Goal: Task Accomplishment & Management: Manage account settings

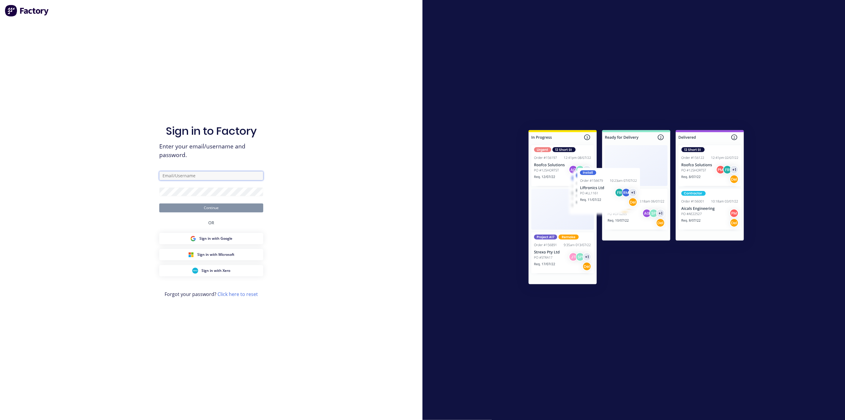
click at [182, 176] on input "text" at bounding box center [211, 175] width 104 height 9
type input "[EMAIL_ADDRESS][DOMAIN_NAME]"
click at [159, 203] on button "Continue" at bounding box center [211, 207] width 104 height 9
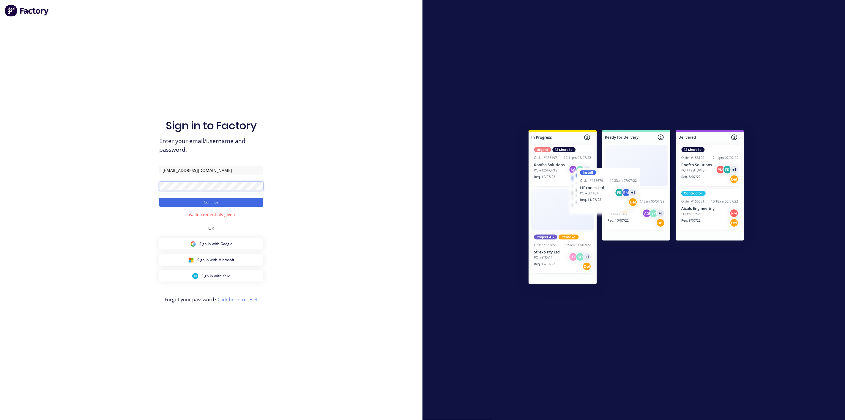
click at [159, 198] on button "Continue" at bounding box center [211, 202] width 104 height 9
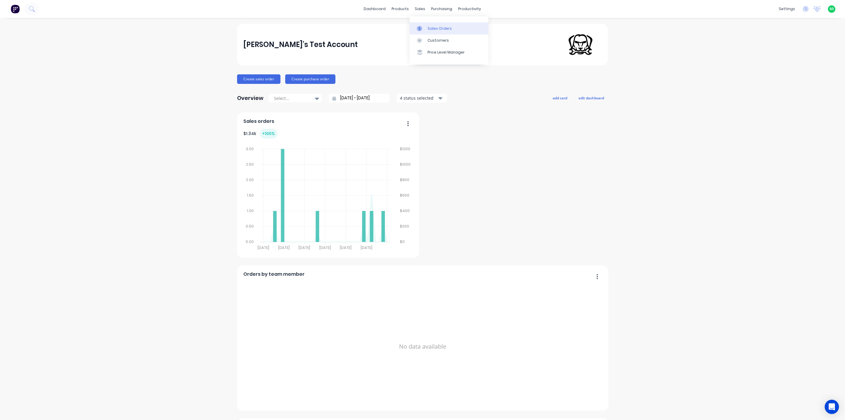
click at [436, 29] on div "Sales Orders" at bounding box center [440, 28] width 24 height 5
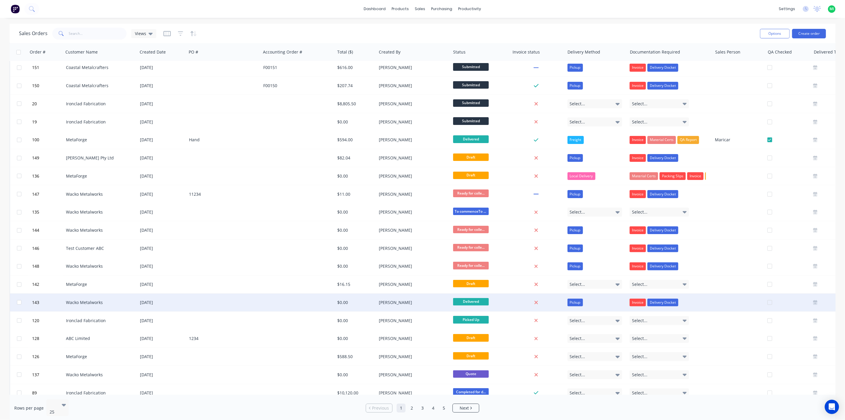
scroll to position [120, 0]
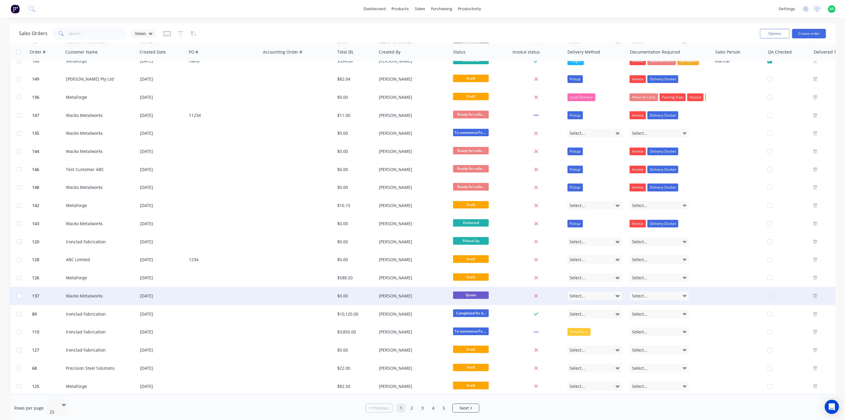
click at [440, 294] on div "[PERSON_NAME]" at bounding box center [412, 296] width 66 height 6
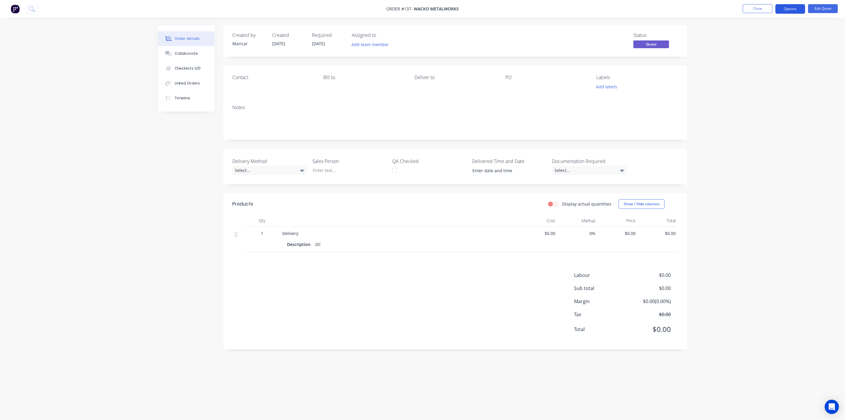
click at [797, 9] on button "Options" at bounding box center [791, 9] width 30 height 10
click at [762, 119] on div "Cancel Quote" at bounding box center [772, 119] width 55 height 9
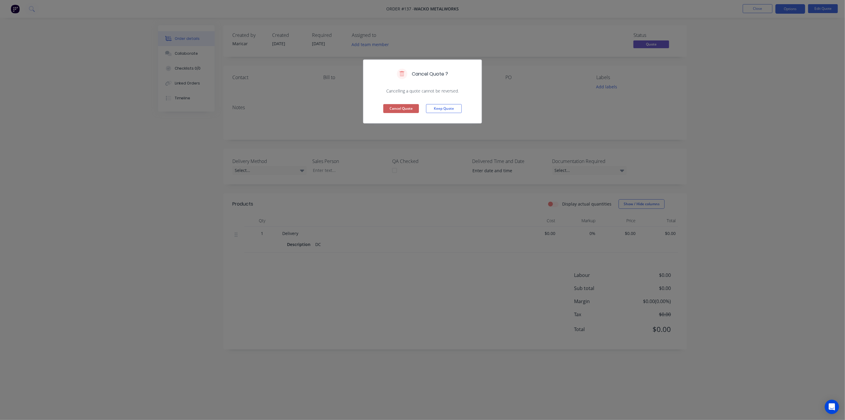
click at [403, 106] on button "Cancel Quote" at bounding box center [401, 108] width 36 height 9
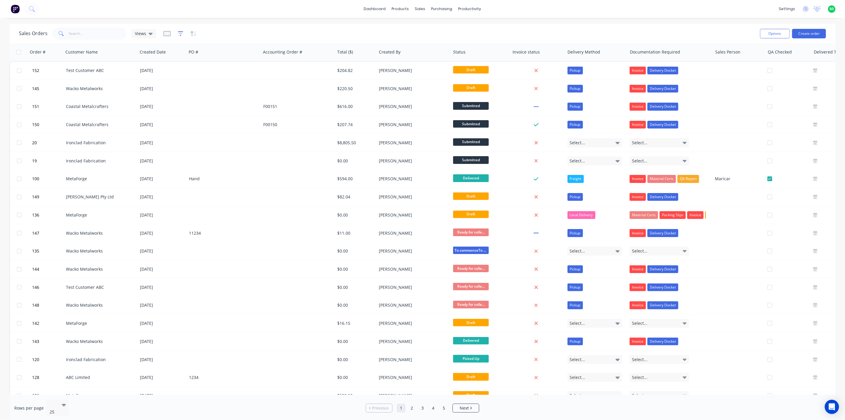
click at [181, 33] on icon "button" at bounding box center [181, 33] width 4 height 1
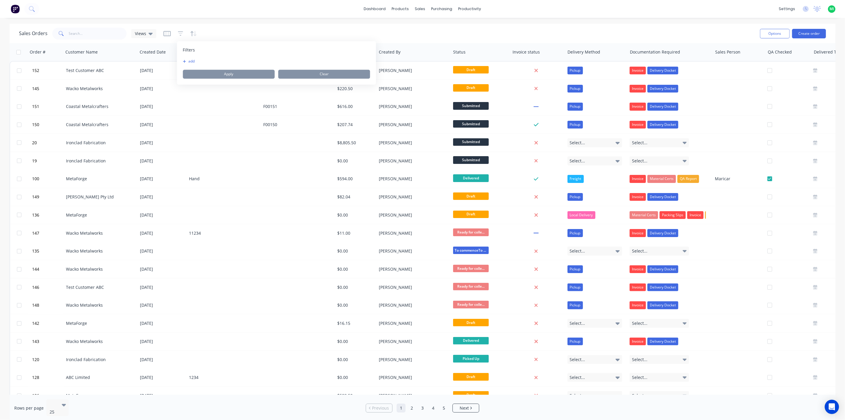
click at [189, 64] on button "add" at bounding box center [190, 61] width 15 height 5
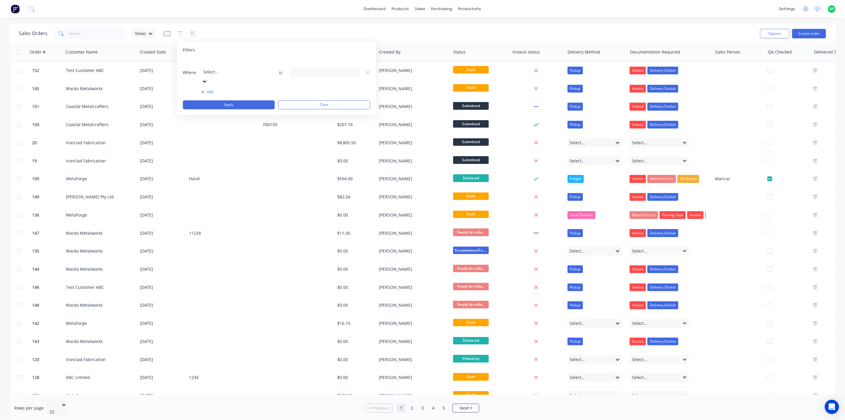
click at [220, 64] on div at bounding box center [247, 63] width 86 height 7
click at [292, 68] on div "13 Status selected" at bounding box center [325, 72] width 70 height 9
click at [300, 97] on div at bounding box center [300, 97] width 12 height 12
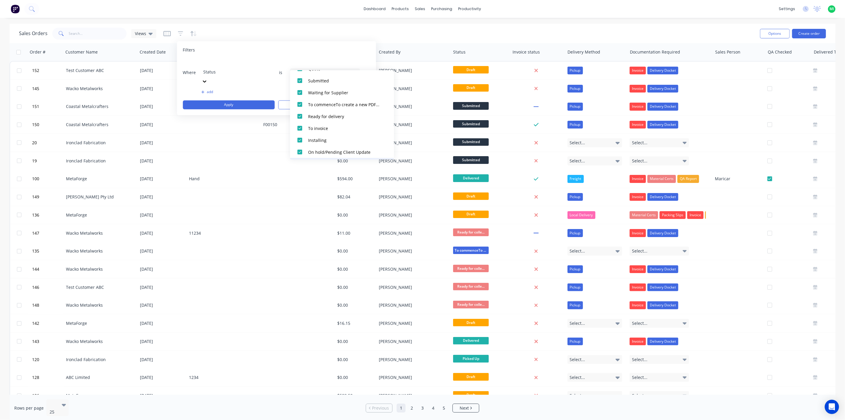
scroll to position [0, 0]
drag, startPoint x: 299, startPoint y: 96, endPoint x: 302, endPoint y: 108, distance: 13.1
click at [299, 96] on div at bounding box center [300, 97] width 12 height 12
click at [300, 111] on div at bounding box center [300, 109] width 12 height 12
drag, startPoint x: 210, startPoint y: 95, endPoint x: 214, endPoint y: 92, distance: 4.7
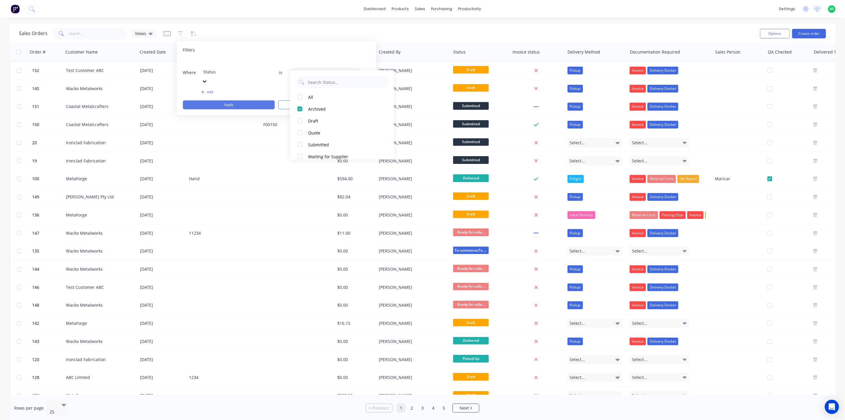
click at [212, 94] on div "Filters Where Status is 1 Status selected add Apply Clear" at bounding box center [276, 78] width 199 height 74
click at [224, 100] on button "Apply" at bounding box center [229, 104] width 92 height 9
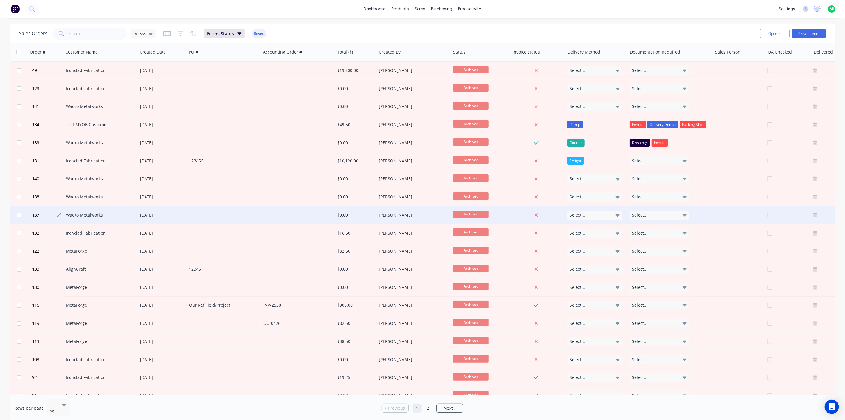
click at [63, 215] on button "137" at bounding box center [48, 215] width 36 height 18
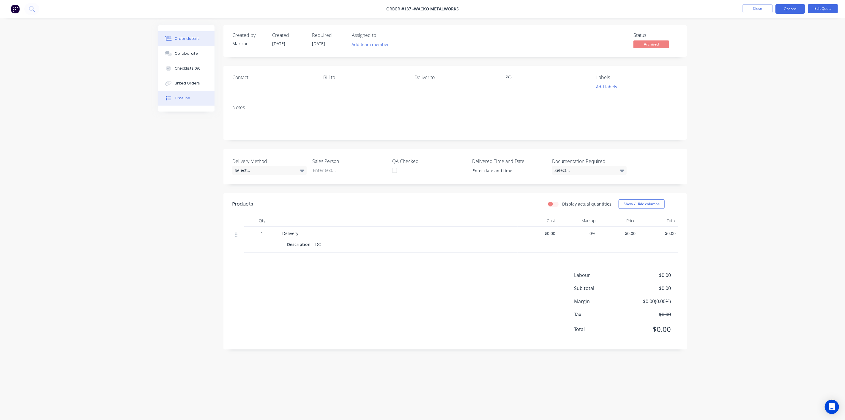
click at [188, 105] on button "Timeline" at bounding box center [186, 98] width 56 height 15
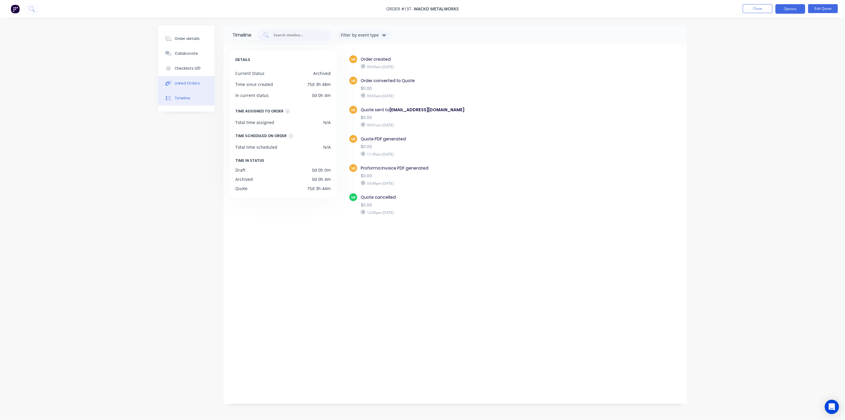
click at [195, 82] on div "Linked Orders" at bounding box center [188, 83] width 26 height 5
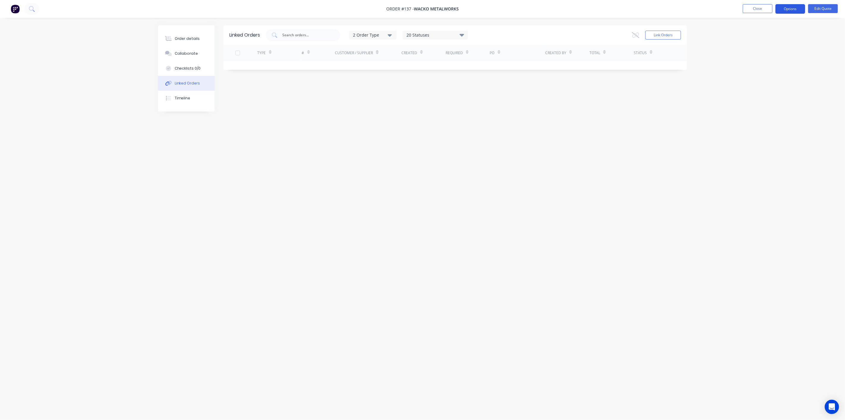
click at [800, 10] on button "Options" at bounding box center [791, 9] width 30 height 10
click at [772, 122] on div "Cancel Quote" at bounding box center [772, 119] width 55 height 9
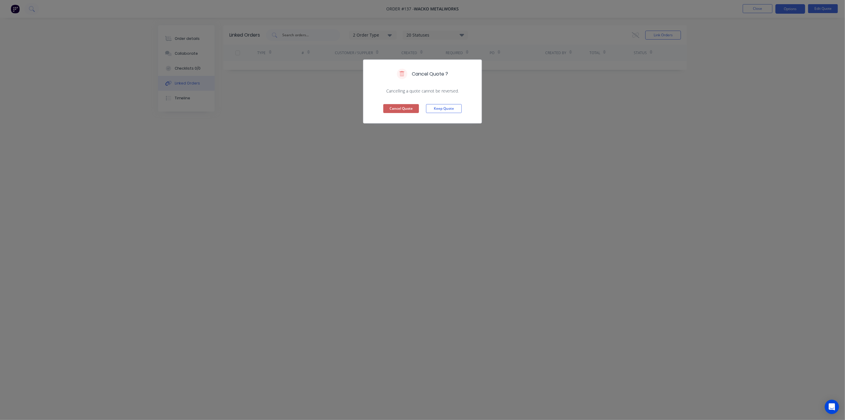
click at [404, 104] on button "Cancel Quote" at bounding box center [401, 108] width 36 height 9
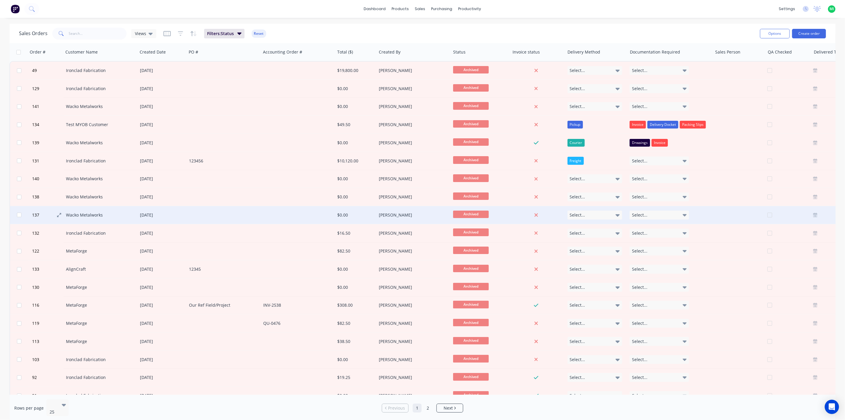
click at [40, 220] on button "137" at bounding box center [48, 215] width 36 height 18
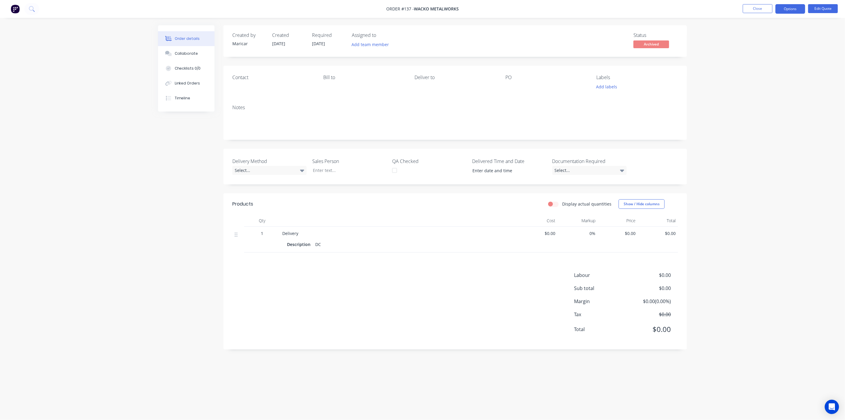
drag, startPoint x: 186, startPoint y: 102, endPoint x: 213, endPoint y: 125, distance: 35.5
click at [186, 102] on button "Timeline" at bounding box center [186, 98] width 56 height 15
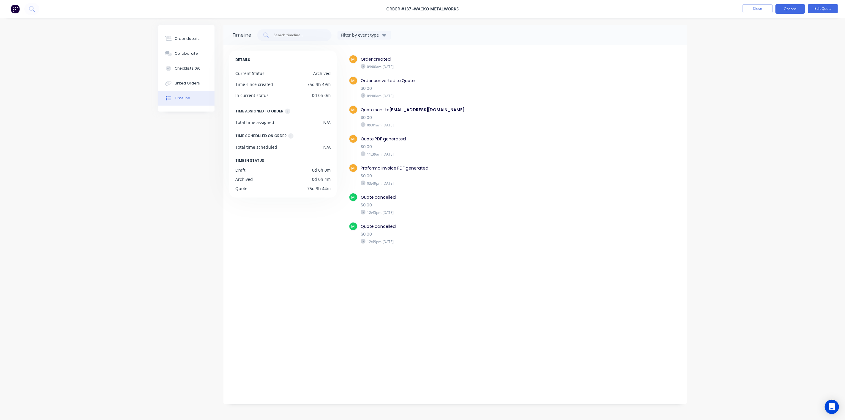
click at [13, 5] on img at bounding box center [15, 8] width 9 height 9
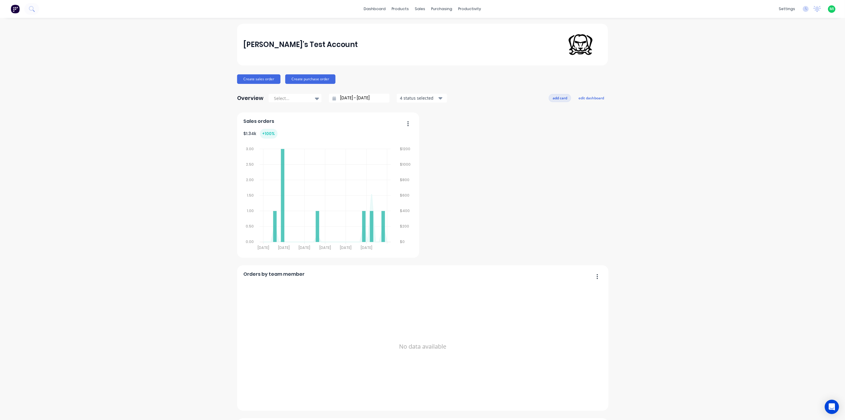
click at [562, 99] on button "add card" at bounding box center [560, 98] width 22 height 8
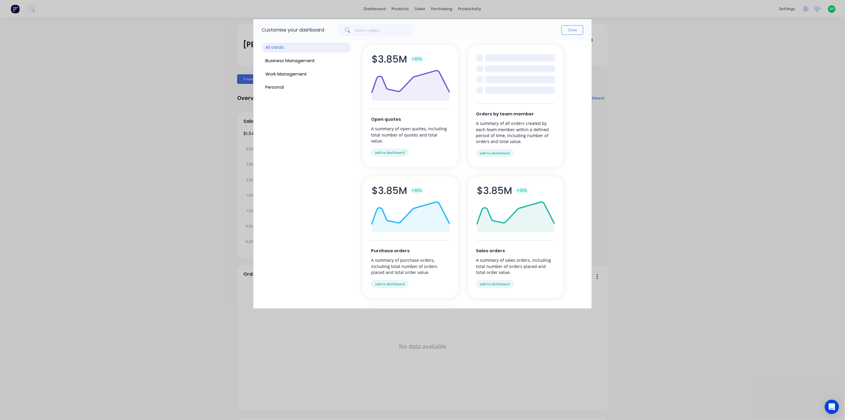
scroll to position [33, 0]
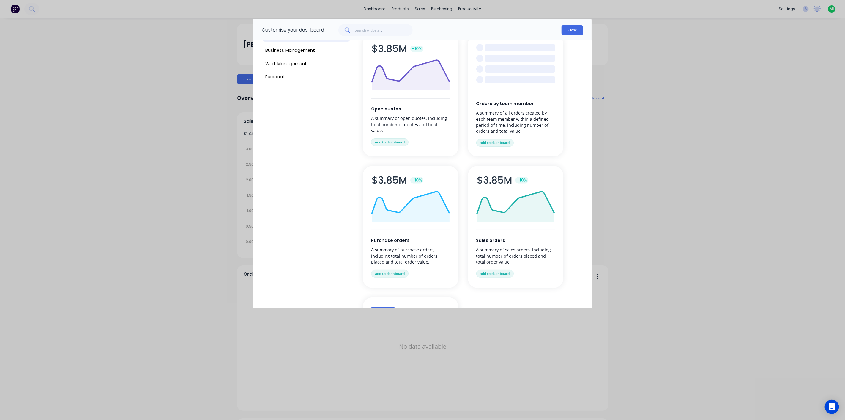
click at [579, 29] on button "Close" at bounding box center [573, 30] width 22 height 10
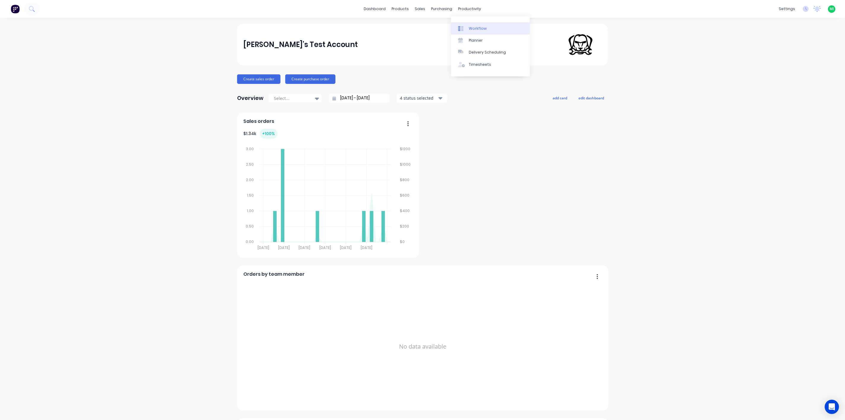
click at [468, 28] on link "Workflow" at bounding box center [490, 28] width 79 height 12
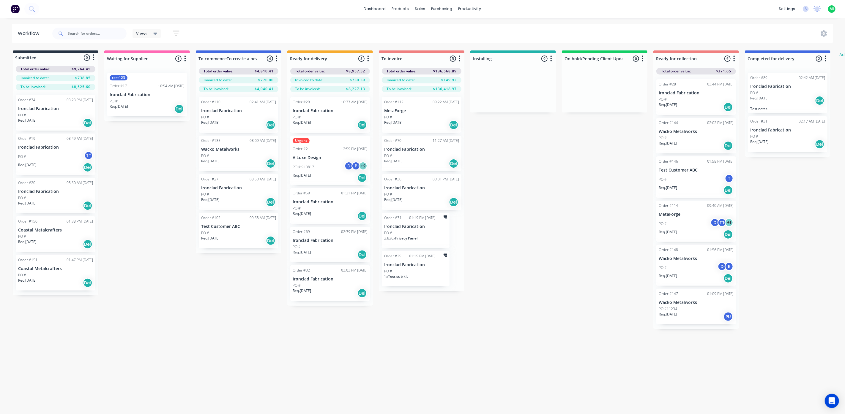
click at [436, 90] on span "$136,418.97" at bounding box center [445, 88] width 24 height 5
click at [427, 131] on div "Order #112 09:22 AM [DATE] MetaForge PO # Req. [DATE] Del" at bounding box center [422, 115] width 80 height 36
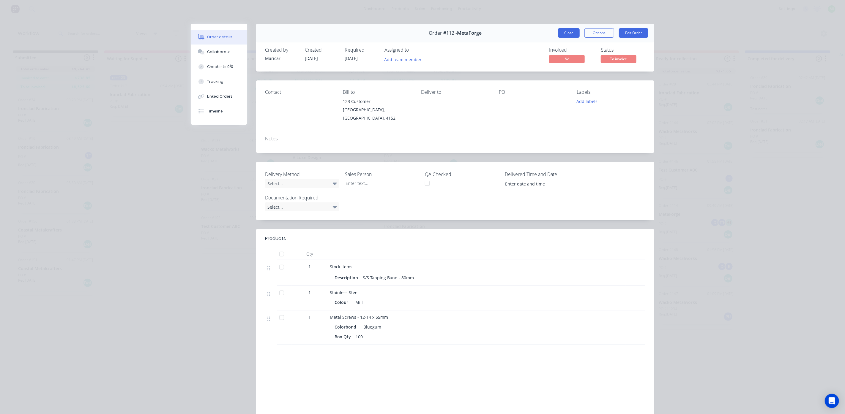
click at [566, 34] on button "Close" at bounding box center [569, 33] width 22 height 10
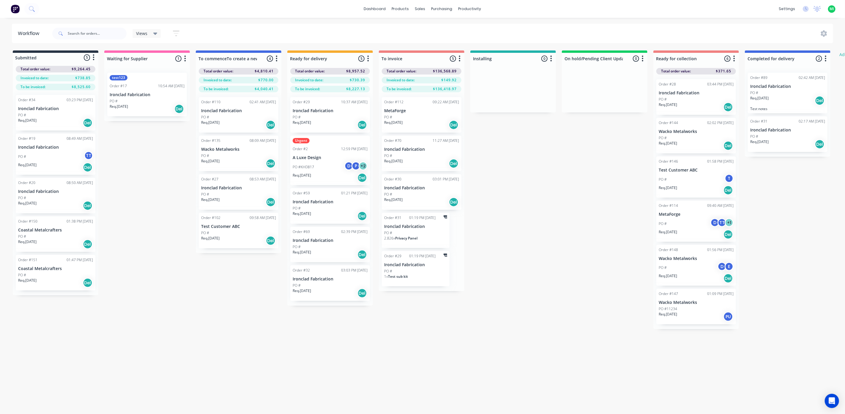
click at [406, 117] on div "PO #" at bounding box center [421, 117] width 75 height 5
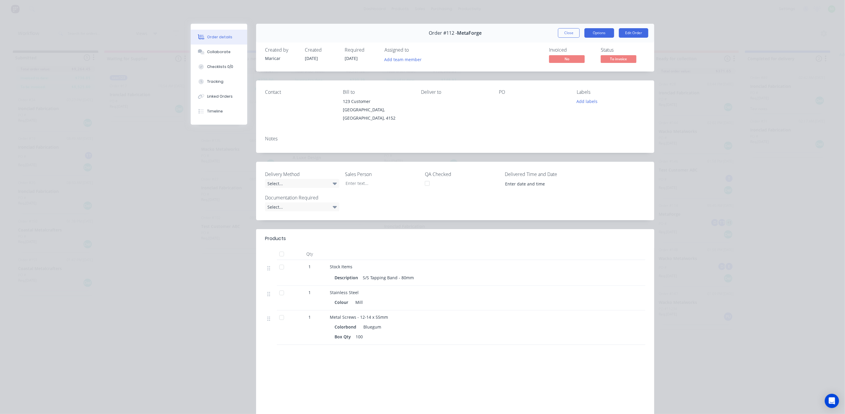
click at [595, 34] on button "Options" at bounding box center [599, 33] width 30 height 10
click at [598, 34] on button "Options" at bounding box center [599, 33] width 30 height 10
click at [568, 33] on button "Close" at bounding box center [569, 33] width 22 height 10
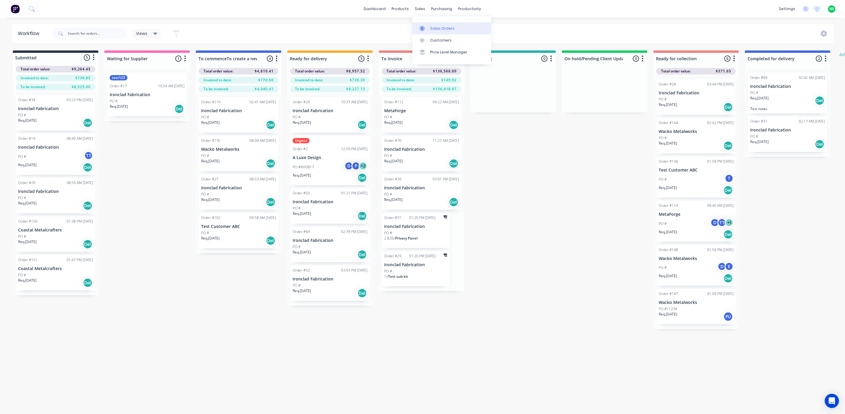
click at [432, 27] on div "Sales Orders" at bounding box center [442, 28] width 24 height 5
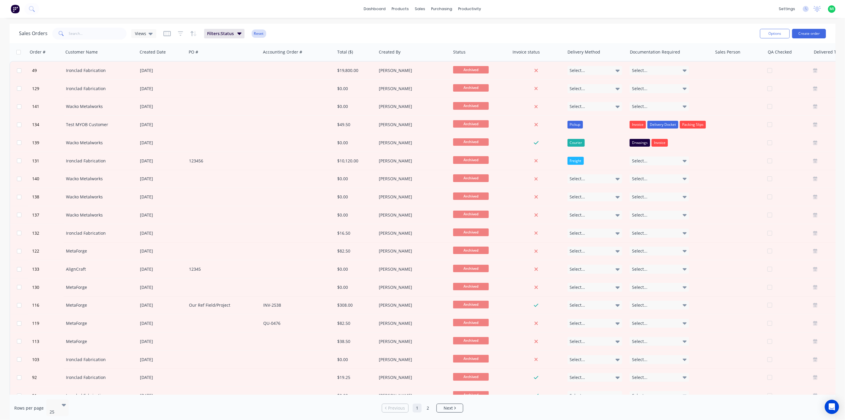
click at [254, 35] on button "Reset" at bounding box center [259, 33] width 15 height 8
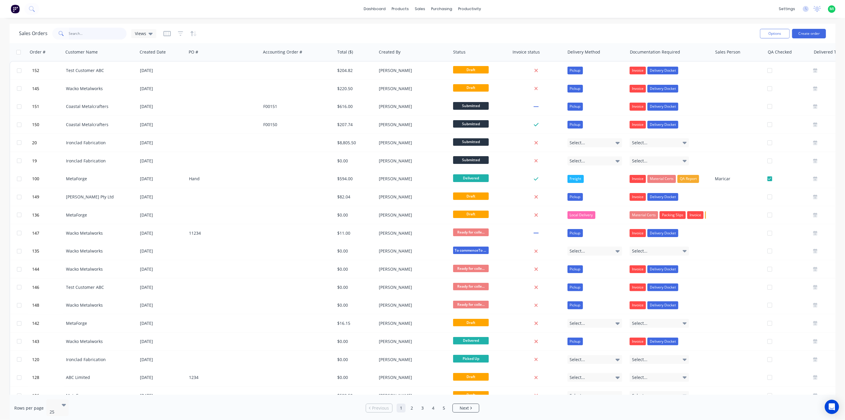
click at [97, 37] on input "text" at bounding box center [98, 34] width 58 height 12
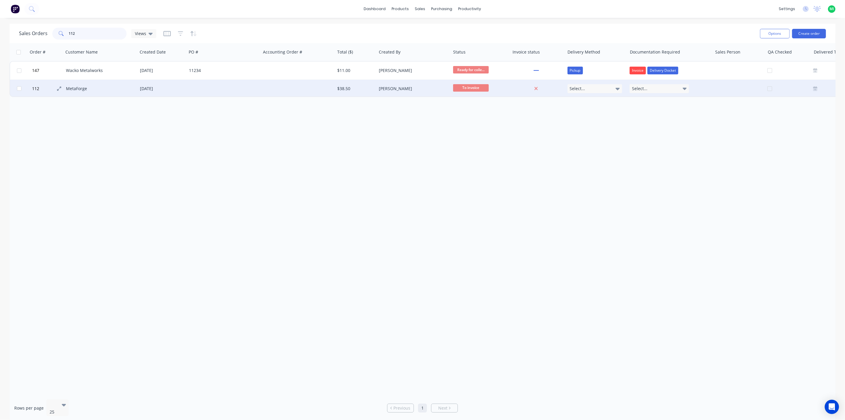
type input "112"
click at [54, 91] on button "112" at bounding box center [48, 89] width 36 height 18
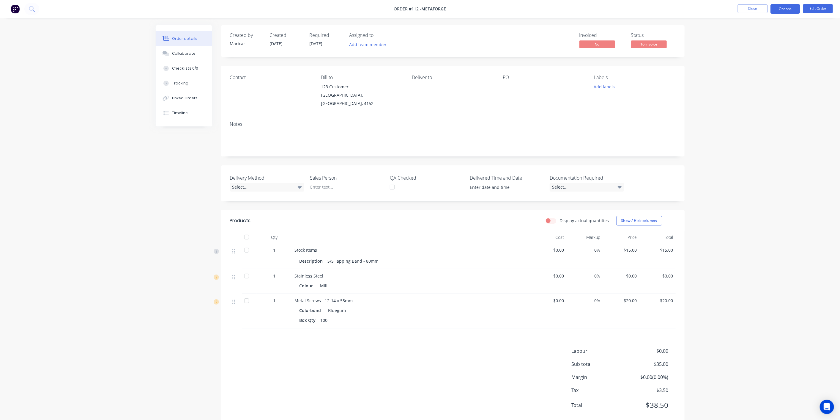
click at [778, 9] on button "Options" at bounding box center [785, 9] width 30 height 10
click at [753, 37] on div "Invoice" at bounding box center [767, 36] width 55 height 9
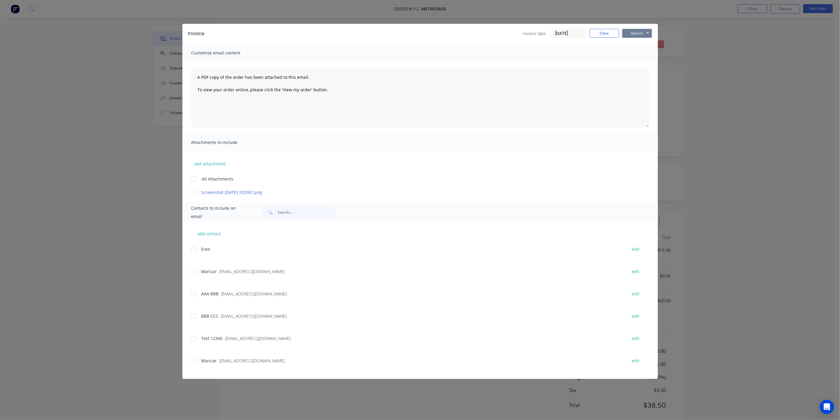
click at [639, 31] on button "Options" at bounding box center [637, 33] width 30 height 9
click at [636, 54] on button "Print" at bounding box center [641, 54] width 38 height 10
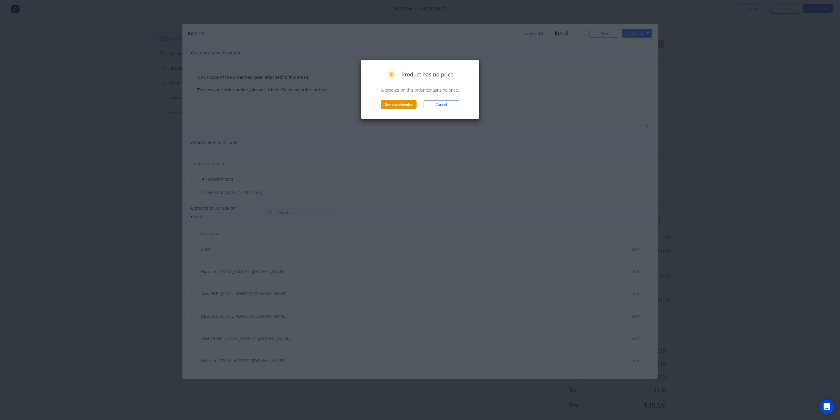
click at [397, 104] on button "Generate invoice" at bounding box center [399, 104] width 36 height 9
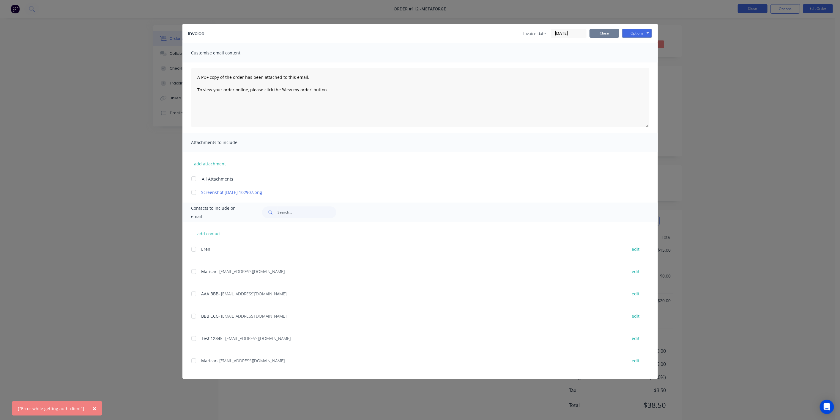
drag, startPoint x: 609, startPoint y: 35, endPoint x: 756, endPoint y: 12, distance: 149.2
click at [609, 35] on button "Close" at bounding box center [605, 33] width 30 height 9
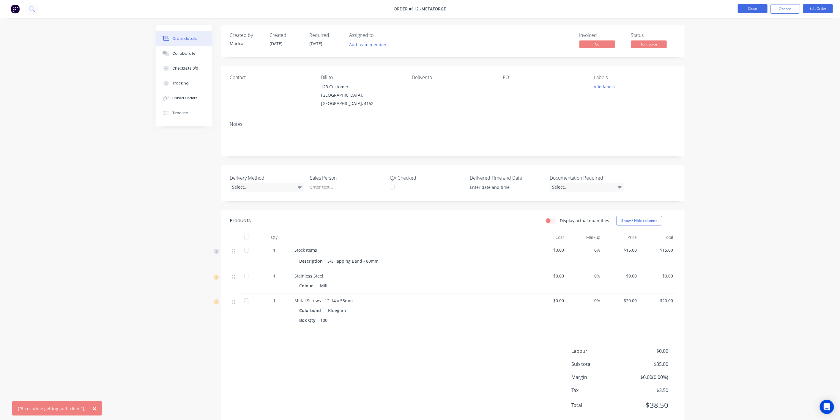
click at [758, 11] on button "Close" at bounding box center [753, 8] width 30 height 9
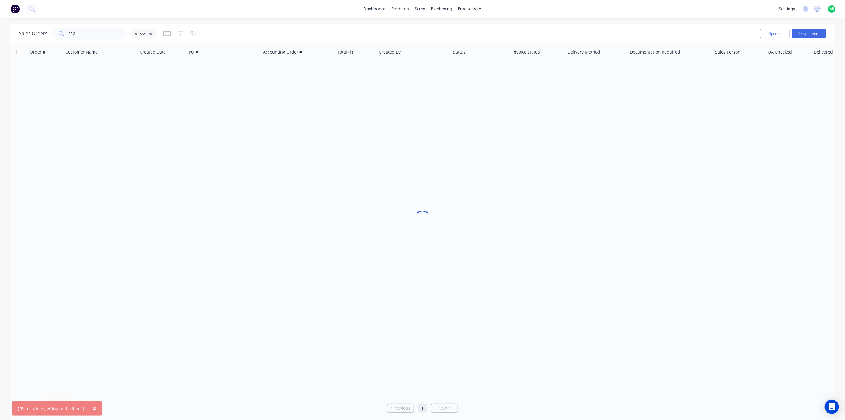
click at [834, 8] on div "MI [PERSON_NAME]'s Test Account [PERSON_NAME] Administrator Profile Sign out" at bounding box center [831, 8] width 7 height 7
click at [832, 8] on span "MI" at bounding box center [832, 8] width 4 height 5
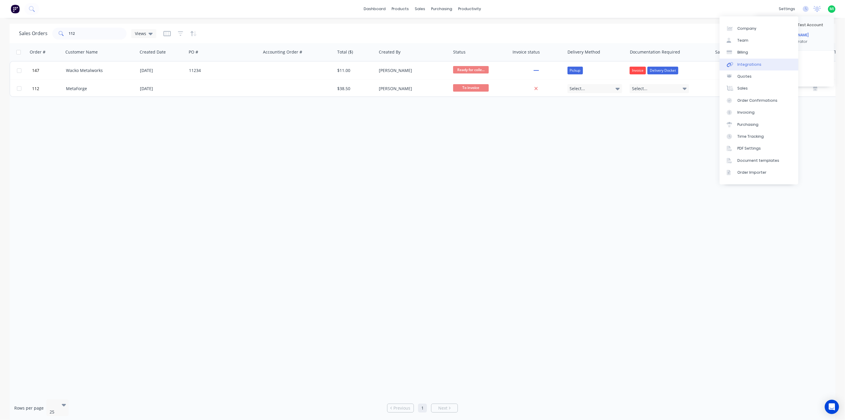
click at [757, 64] on div "Integrations" at bounding box center [749, 64] width 24 height 5
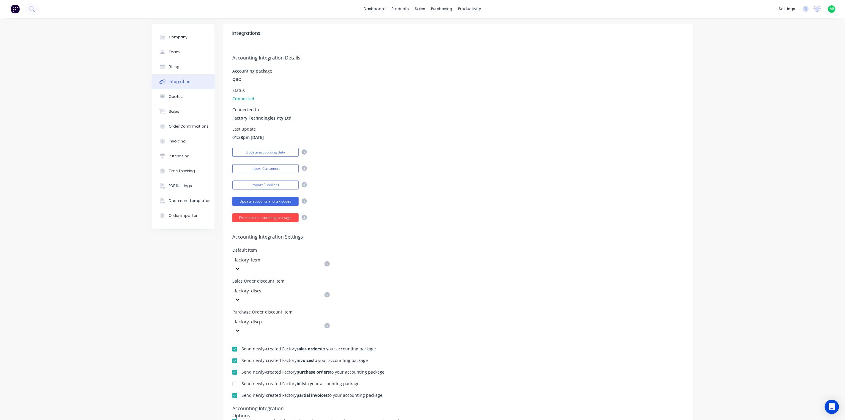
click at [262, 217] on button "Disconnect accounting package" at bounding box center [265, 217] width 66 height 9
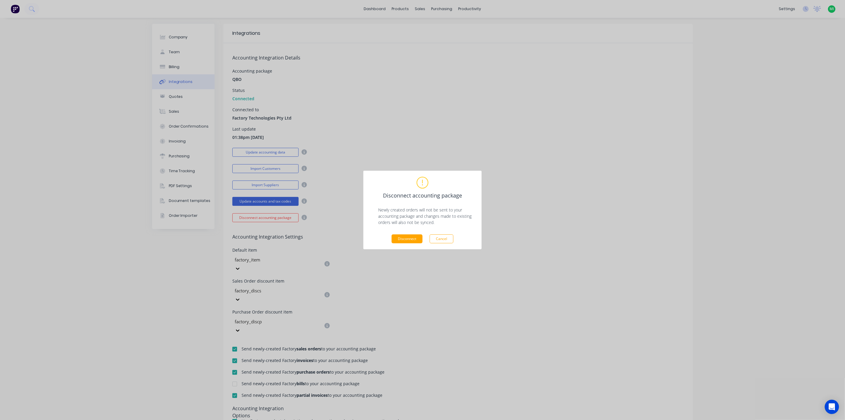
drag, startPoint x: 405, startPoint y: 239, endPoint x: 397, endPoint y: 87, distance: 151.5
click at [405, 239] on button "Disconnect" at bounding box center [407, 238] width 31 height 9
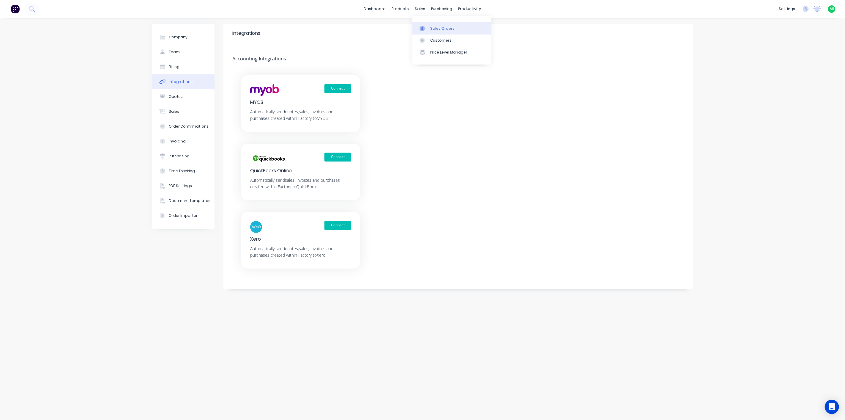
click at [440, 32] on link "Sales Orders" at bounding box center [451, 28] width 79 height 12
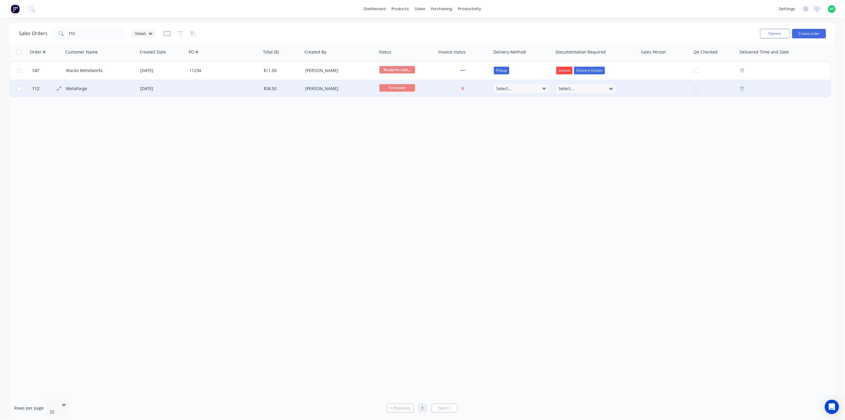
click at [42, 85] on button "112" at bounding box center [48, 89] width 36 height 18
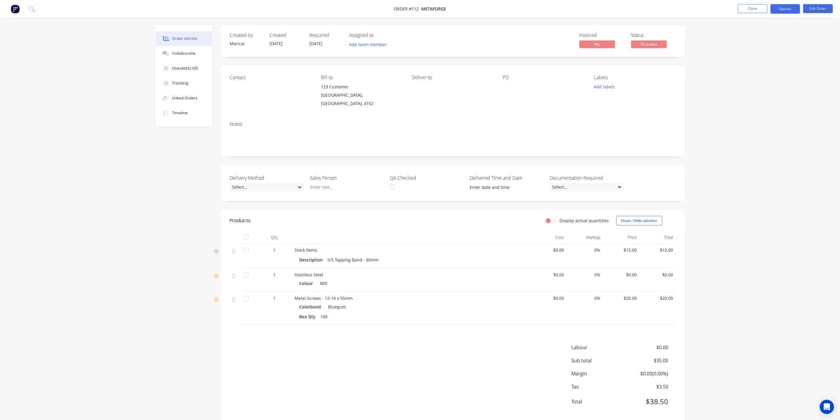
click at [792, 5] on button "Options" at bounding box center [785, 9] width 30 height 10
click at [763, 36] on div "Invoice" at bounding box center [767, 36] width 55 height 9
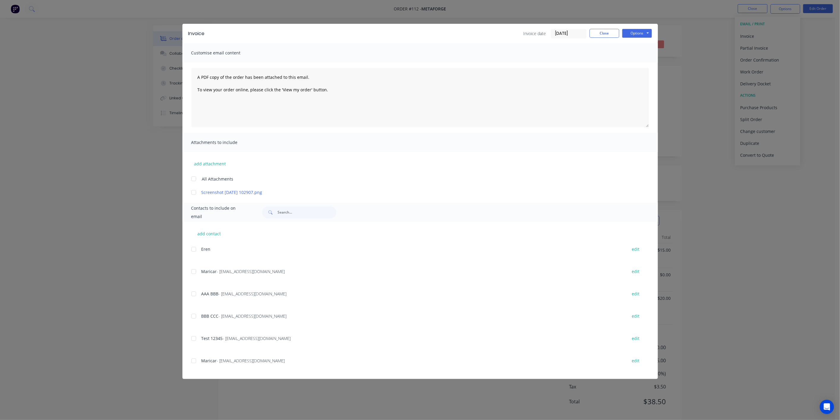
drag, startPoint x: 637, startPoint y: 27, endPoint x: 633, endPoint y: 39, distance: 12.3
click at [637, 30] on div "Invoice Invoice date [DATE] Close Options Preview Print Email" at bounding box center [419, 33] width 475 height 19
click at [639, 32] on button "Options" at bounding box center [637, 33] width 30 height 9
click at [637, 53] on button "Print" at bounding box center [641, 54] width 38 height 10
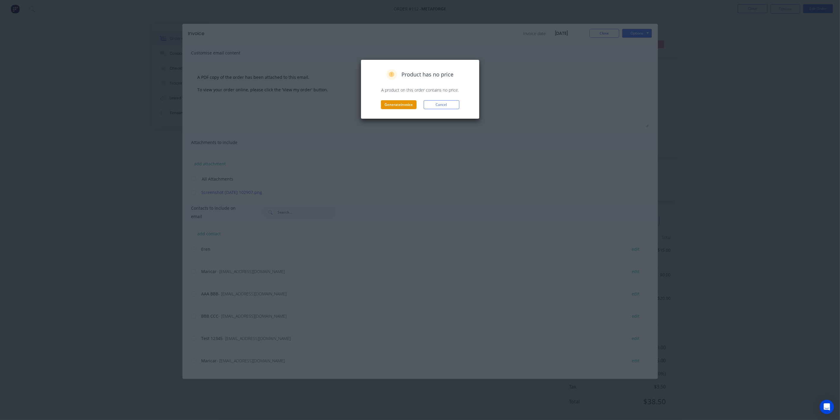
click at [399, 102] on button "Generate invoice" at bounding box center [399, 104] width 36 height 9
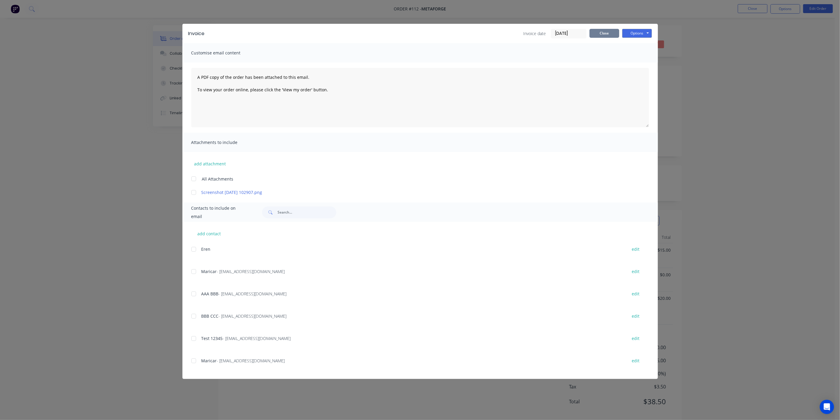
click at [610, 33] on button "Close" at bounding box center [605, 33] width 30 height 9
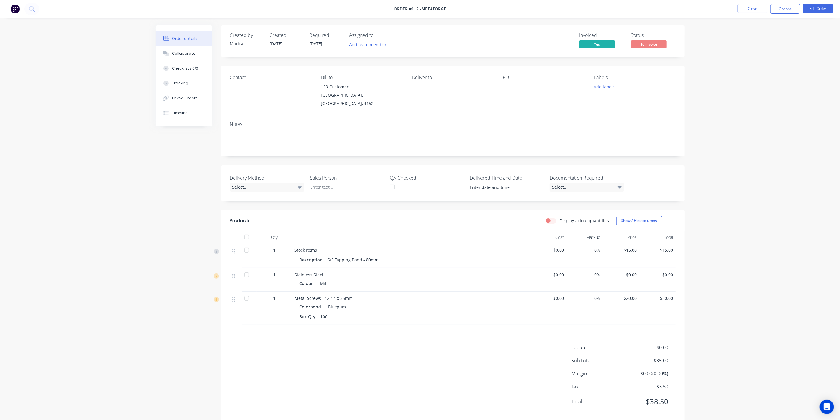
click at [660, 42] on span "To invoice" at bounding box center [649, 43] width 36 height 7
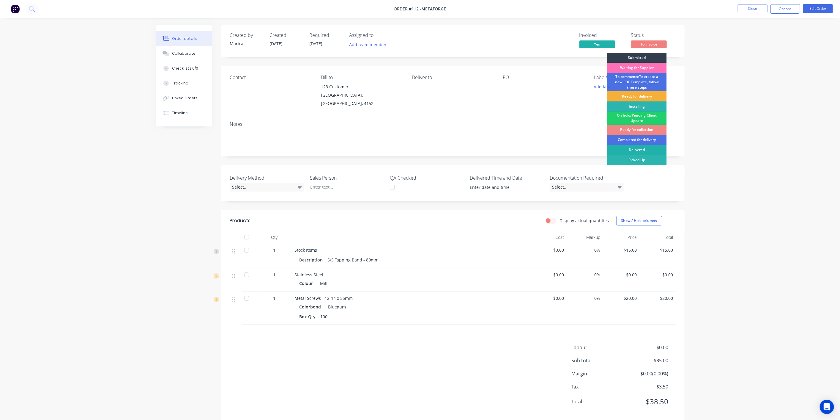
click at [648, 149] on div "Delivered" at bounding box center [636, 150] width 59 height 10
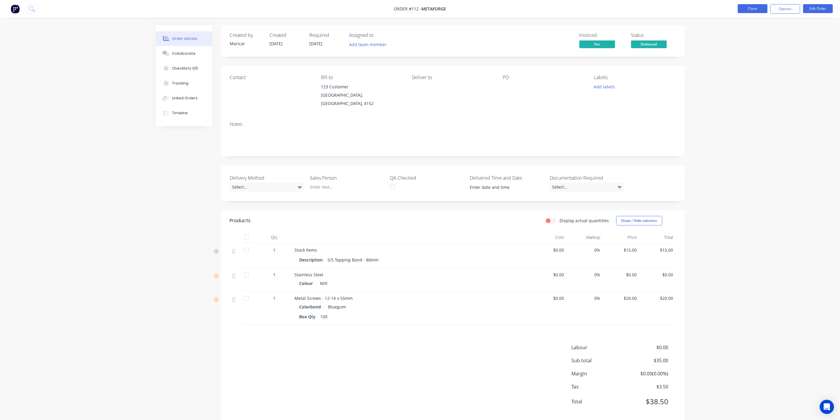
click at [751, 9] on button "Close" at bounding box center [753, 8] width 30 height 9
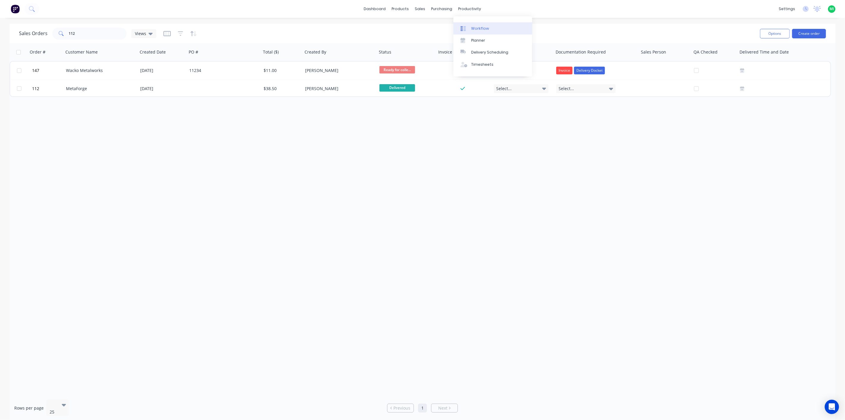
click at [485, 30] on div "Workflow" at bounding box center [480, 28] width 18 height 5
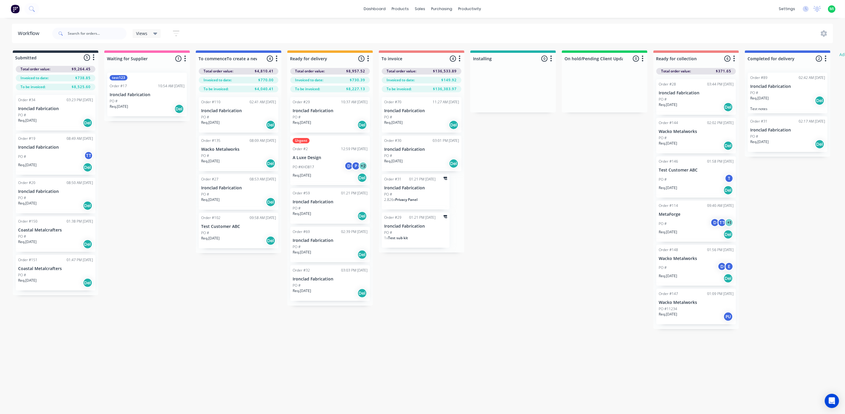
click at [274, 403] on div "Workflow Views Save new view None (Default) edit Test edit Urgent Orders edit S…" at bounding box center [422, 213] width 845 height 379
click at [524, 186] on div "Submitted 5 Status colour #273444 hex #273444 Save Cancel Summaries Total order…" at bounding box center [491, 190] width 991 height 279
click at [423, 120] on div "Req. [DATE] Del" at bounding box center [421, 125] width 75 height 10
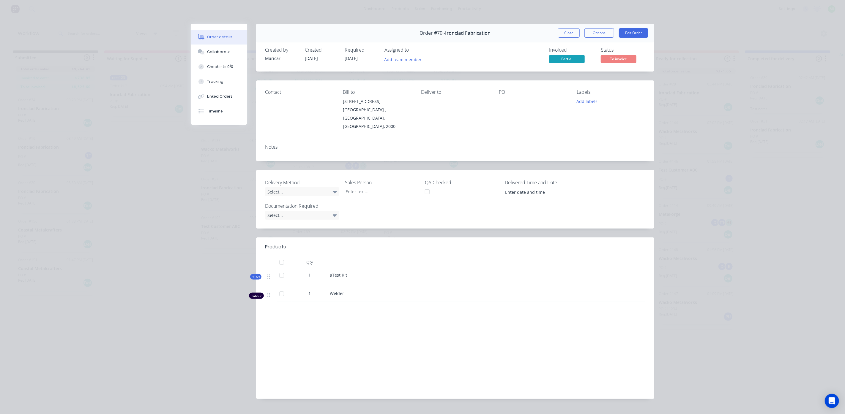
click at [565, 61] on span "Partial" at bounding box center [567, 58] width 36 height 7
click at [570, 31] on button "Close" at bounding box center [569, 33] width 22 height 10
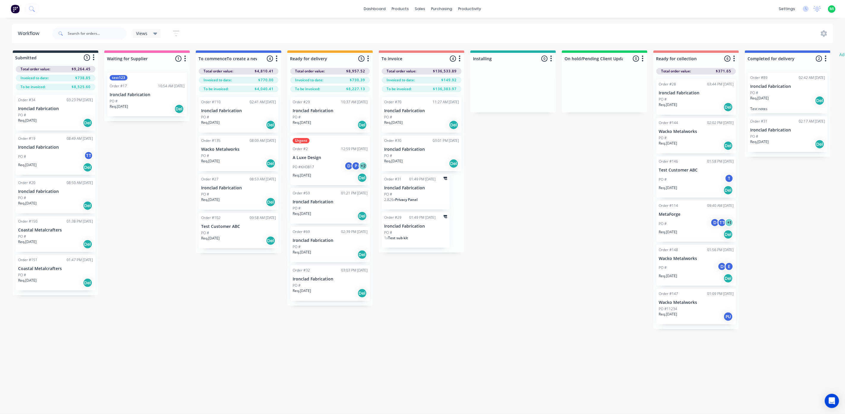
click at [430, 164] on div "Req. [DATE] Del" at bounding box center [421, 164] width 75 height 10
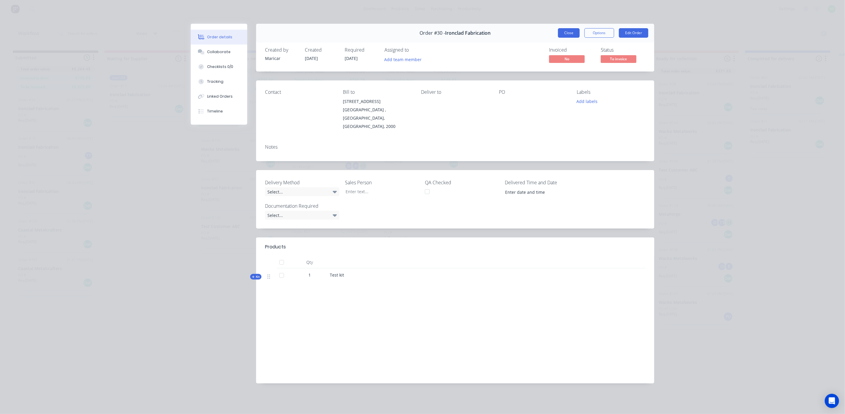
click at [572, 31] on button "Close" at bounding box center [569, 33] width 22 height 10
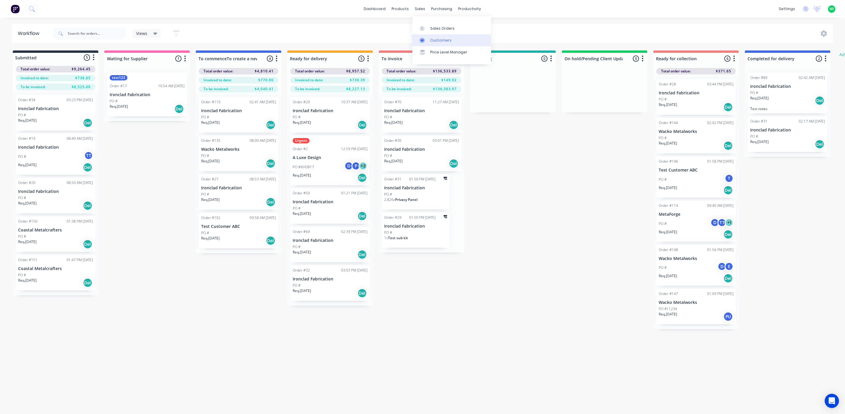
click at [432, 37] on link "Customers" at bounding box center [451, 40] width 79 height 12
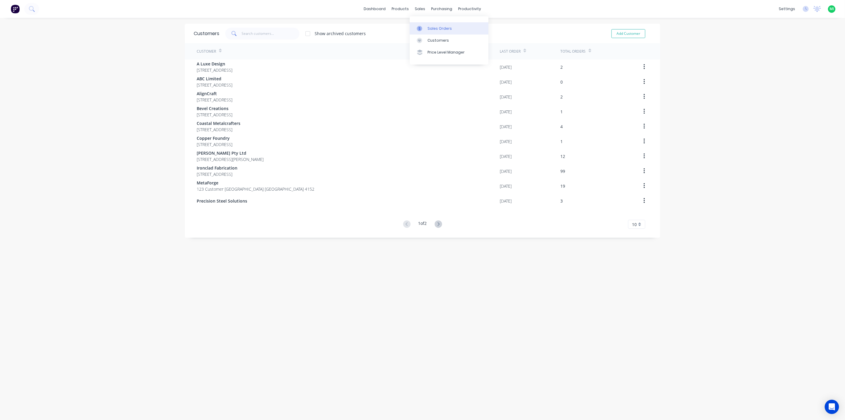
click at [424, 26] on div at bounding box center [421, 28] width 9 height 5
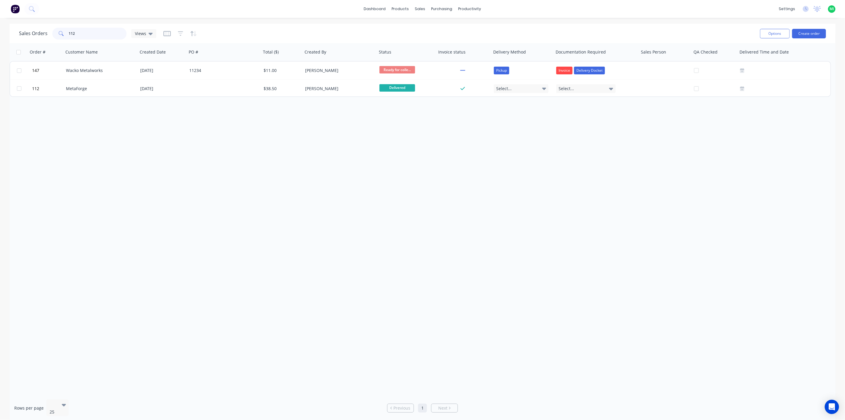
drag, startPoint x: 82, startPoint y: 33, endPoint x: 34, endPoint y: 31, distance: 48.5
click at [34, 31] on div "Sales Orders 112 Views" at bounding box center [87, 34] width 137 height 12
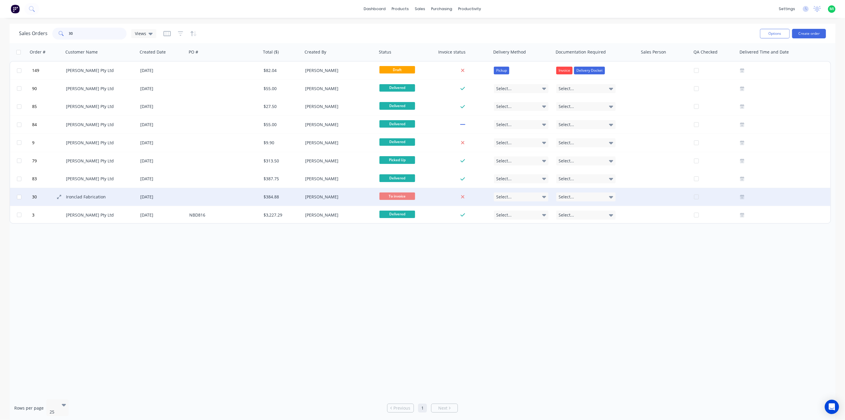
type input "30"
click at [48, 200] on button "30" at bounding box center [48, 197] width 36 height 18
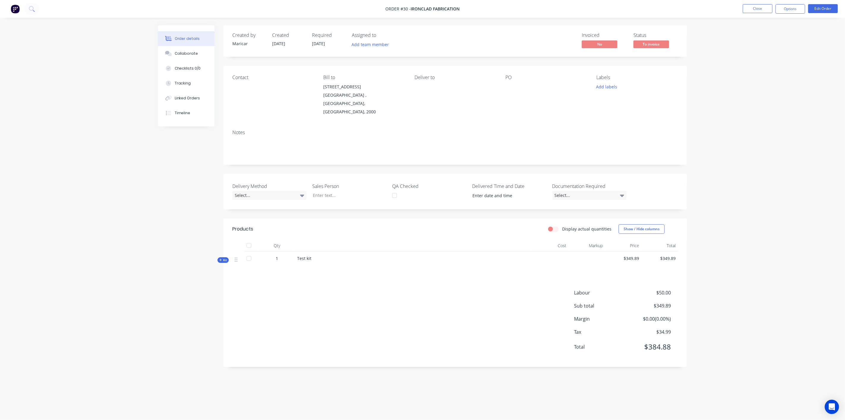
click at [790, 18] on div "Order details Collaborate Checklists 0/0 Tracking Linked Orders Timeline Order …" at bounding box center [422, 210] width 845 height 420
click at [789, 9] on button "Options" at bounding box center [791, 9] width 30 height 10
click at [759, 33] on div "Invoice" at bounding box center [772, 36] width 55 height 9
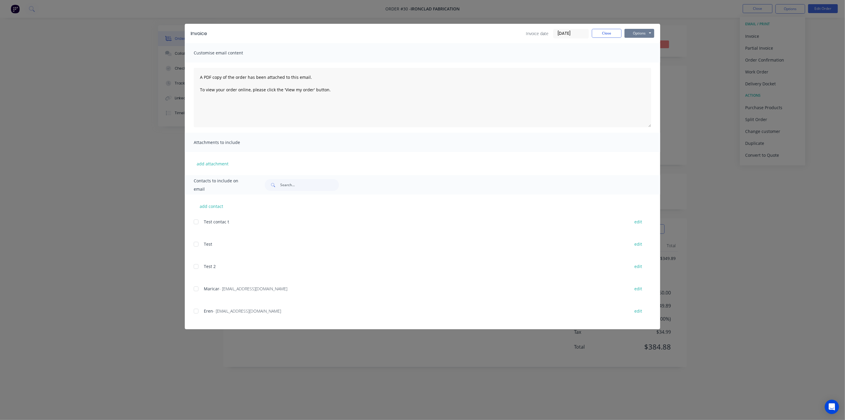
click at [643, 31] on button "Options" at bounding box center [640, 33] width 30 height 9
click at [637, 56] on button "Print" at bounding box center [644, 54] width 38 height 10
drag, startPoint x: 601, startPoint y: 29, endPoint x: 752, endPoint y: 25, distance: 150.7
click at [602, 29] on button "Close" at bounding box center [607, 33] width 30 height 9
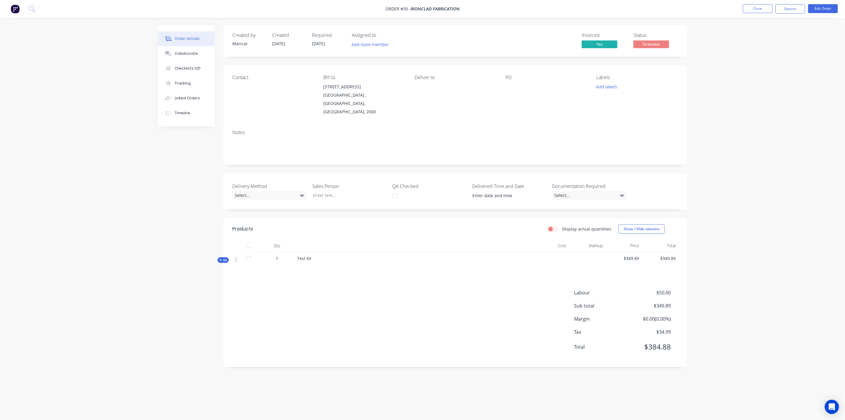
click at [762, 13] on button "Close" at bounding box center [758, 8] width 30 height 9
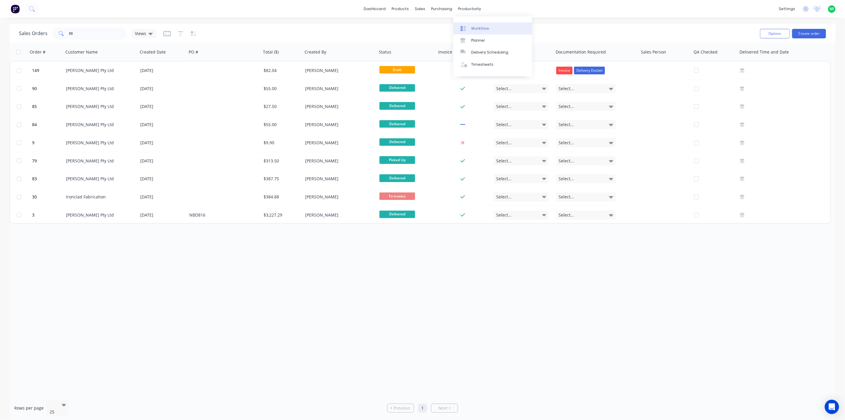
click at [482, 24] on link "Workflow" at bounding box center [492, 28] width 79 height 12
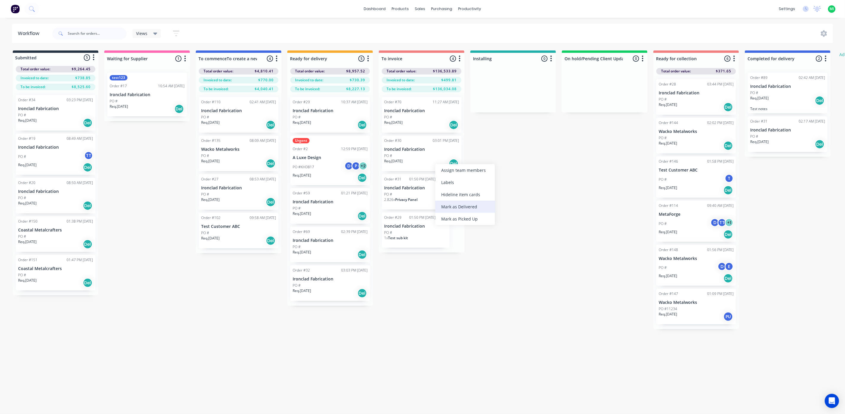
click at [472, 205] on div "Mark as Delivered" at bounding box center [465, 207] width 60 height 12
click at [433, 29] on div "Sales Orders" at bounding box center [442, 28] width 24 height 5
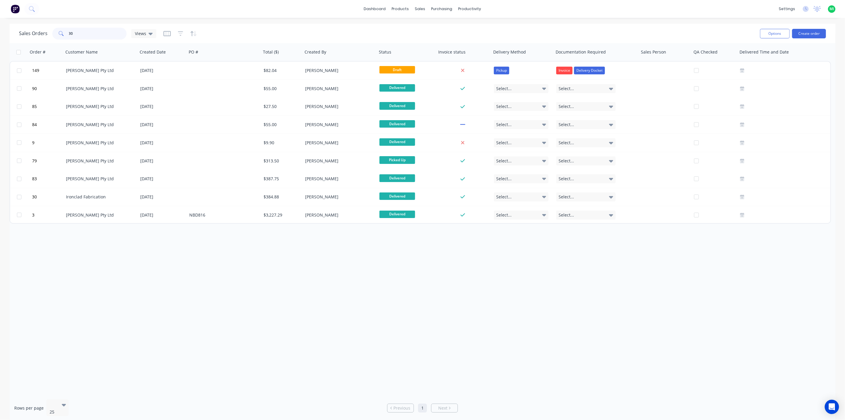
drag, startPoint x: 92, startPoint y: 29, endPoint x: 17, endPoint y: 32, distance: 74.3
click at [17, 32] on div "Sales Orders 30 Views Options Create order" at bounding box center [423, 33] width 826 height 19
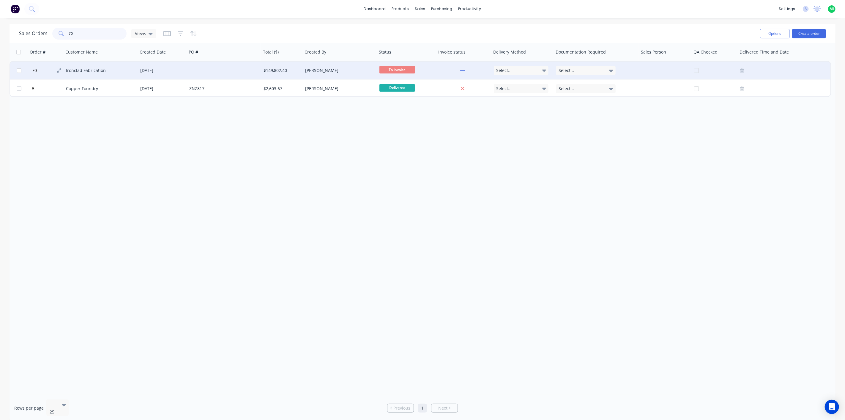
type input "70"
click at [38, 72] on button "70" at bounding box center [48, 71] width 36 height 18
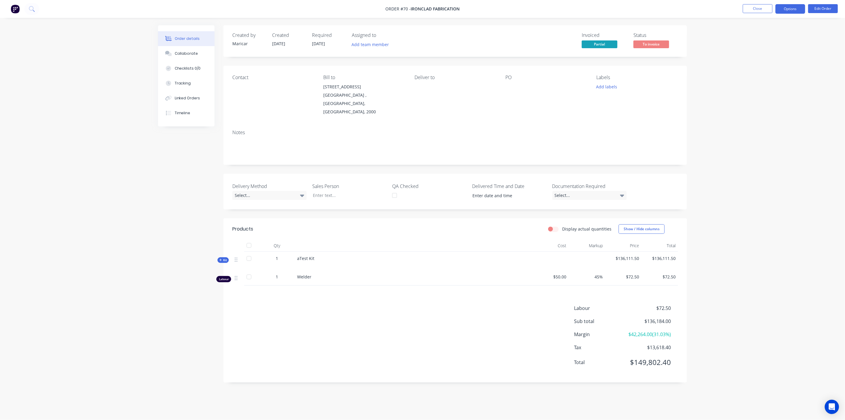
click at [784, 7] on button "Options" at bounding box center [791, 9] width 30 height 10
click at [767, 32] on div "Invoice" at bounding box center [772, 36] width 55 height 9
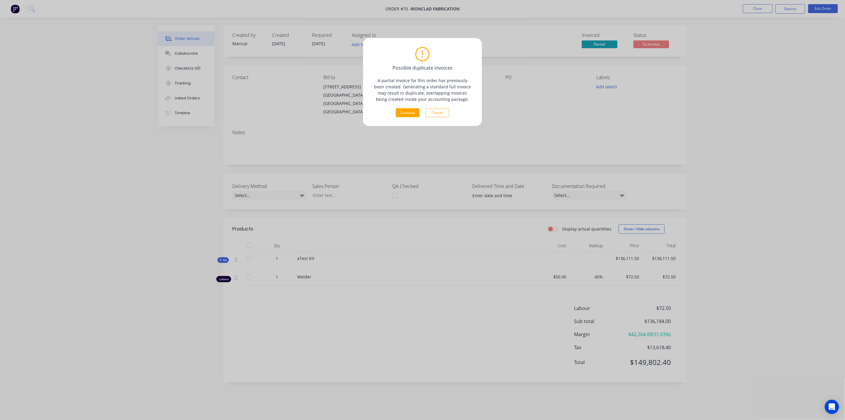
click at [756, 48] on div "Possible duplicate invoices A partial invoice for this order has previously bee…" at bounding box center [422, 210] width 845 height 420
click at [433, 109] on button "Cancel" at bounding box center [437, 112] width 24 height 9
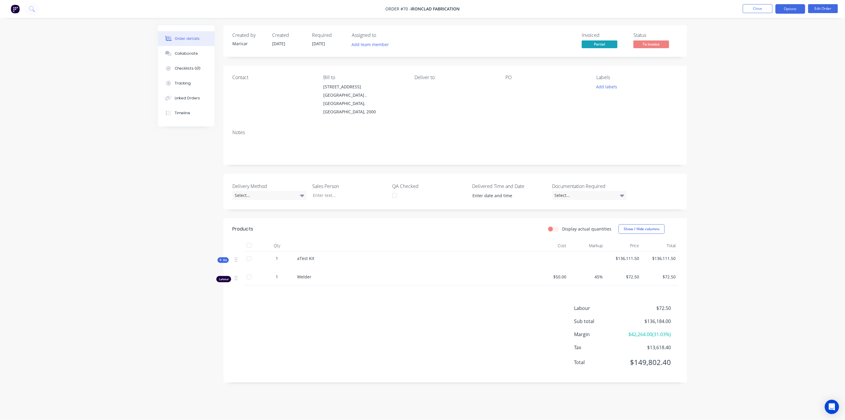
click at [790, 11] on button "Options" at bounding box center [791, 9] width 30 height 10
click at [780, 49] on div "Partial Invoice" at bounding box center [772, 48] width 55 height 9
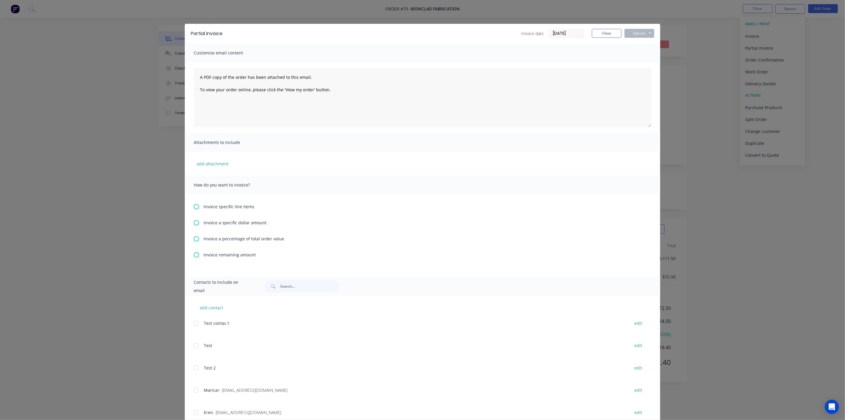
click at [236, 226] on div "Invoice specific line items Invoice a specific dollar amount Invoice a percenta…" at bounding box center [422, 235] width 475 height 82
click at [235, 220] on span "Invoice a specific dollar amount" at bounding box center [235, 222] width 63 height 6
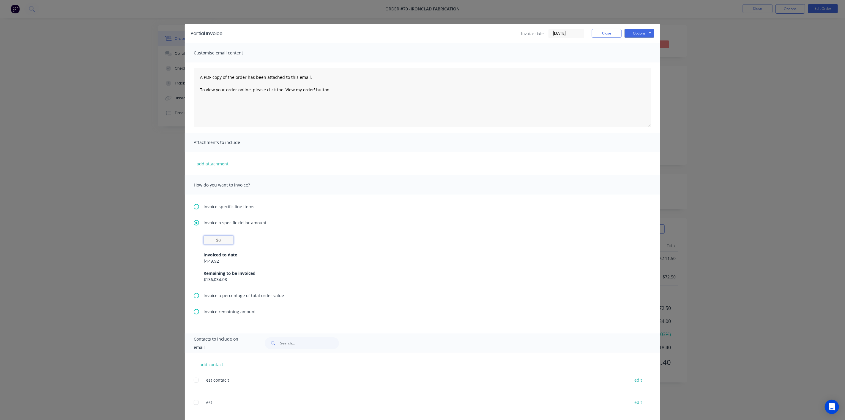
click at [225, 238] on input "text" at bounding box center [219, 239] width 30 height 9
type input "$1,000"
click at [279, 247] on div "Invoiced to date $149.92 Remaining to be invoiced $136,034.08" at bounding box center [423, 263] width 438 height 38
click at [644, 31] on button "Options" at bounding box center [640, 33] width 30 height 9
click at [637, 52] on button "Print" at bounding box center [644, 54] width 38 height 10
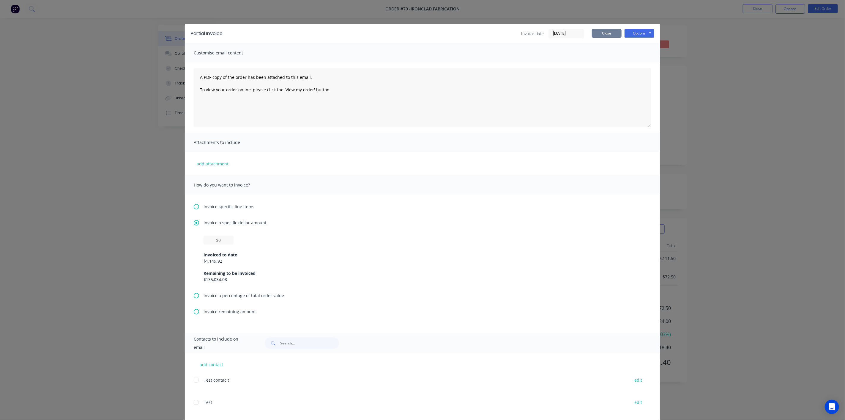
drag, startPoint x: 607, startPoint y: 35, endPoint x: 663, endPoint y: 26, distance: 56.2
click at [608, 34] on button "Close" at bounding box center [607, 33] width 30 height 9
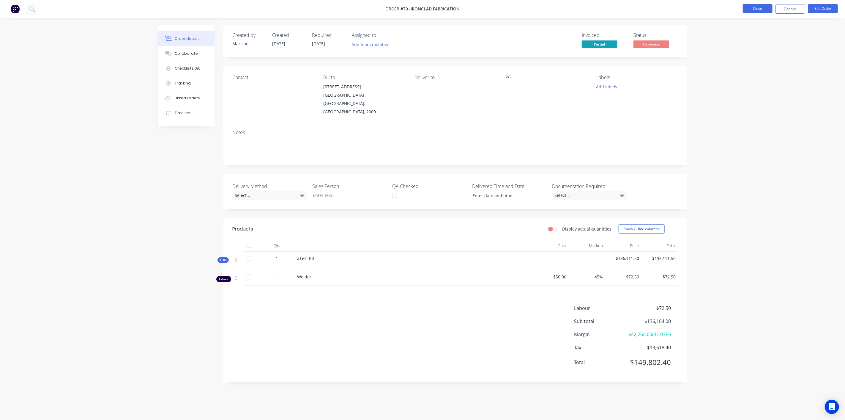
click at [746, 8] on button "Close" at bounding box center [758, 8] width 30 height 9
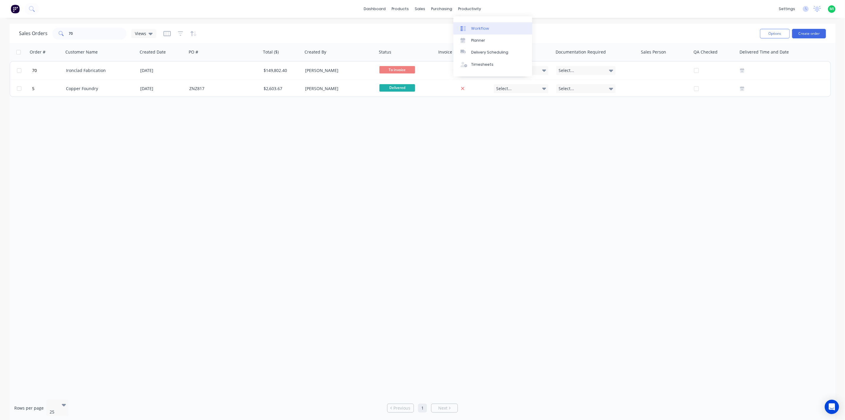
click at [476, 26] on div "Workflow" at bounding box center [480, 28] width 18 height 5
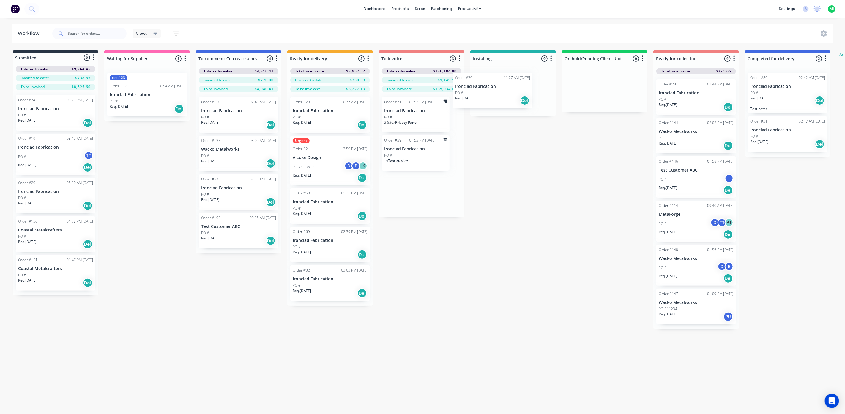
drag, startPoint x: 428, startPoint y: 124, endPoint x: 507, endPoint y: 97, distance: 83.5
click at [507, 97] on div "Submitted 5 Status colour #273444 hex #273444 Save Cancel Summaries Total order…" at bounding box center [491, 190] width 991 height 279
drag, startPoint x: 513, startPoint y: 99, endPoint x: 439, endPoint y: 105, distance: 74.8
click at [439, 105] on div "Submitted 5 Status colour #273444 hex #273444 Save Cancel Summaries Total order…" at bounding box center [491, 190] width 991 height 279
